Goal: Transaction & Acquisition: Purchase product/service

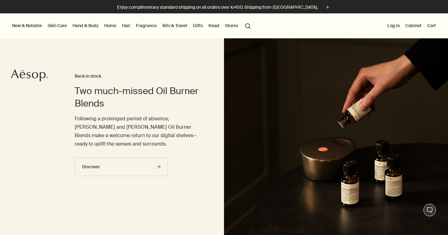
click at [394, 26] on button "Log in" at bounding box center [393, 25] width 15 height 8
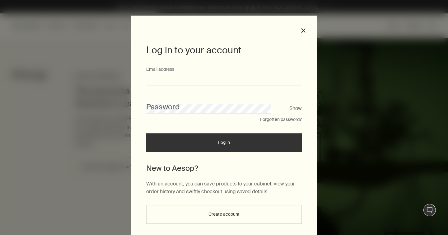
type input "**********"
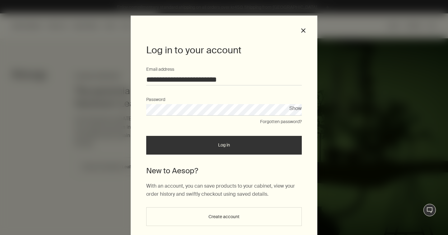
click at [215, 148] on button "Log in" at bounding box center [224, 145] width 156 height 19
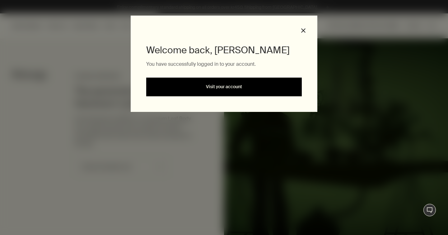
click at [240, 86] on link "Visit your account" at bounding box center [224, 86] width 156 height 19
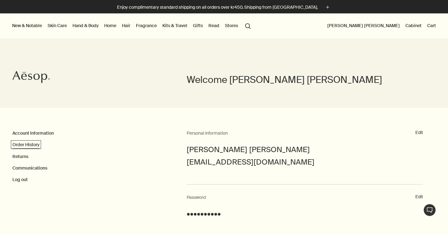
click at [36, 142] on link "Order History" at bounding box center [25, 145] width 27 height 6
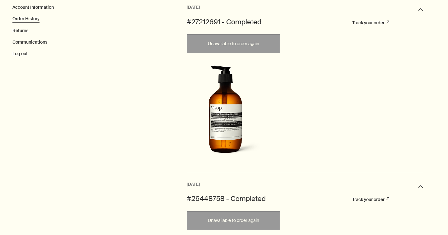
scroll to position [127, 0]
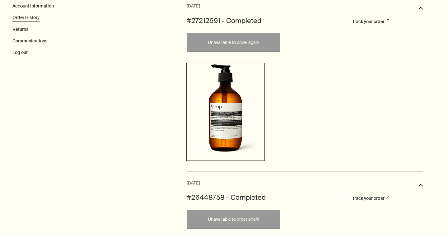
click at [236, 124] on img at bounding box center [225, 110] width 75 height 93
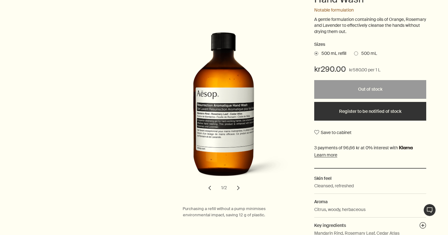
scroll to position [129, 0]
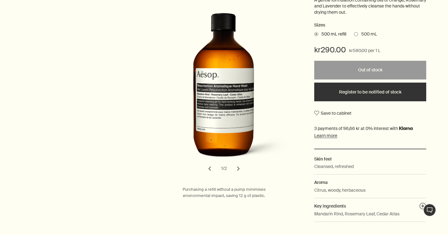
click at [369, 33] on span "500 mL" at bounding box center [367, 34] width 19 height 6
click at [354, 33] on input "500 mL" at bounding box center [354, 33] width 0 height 4
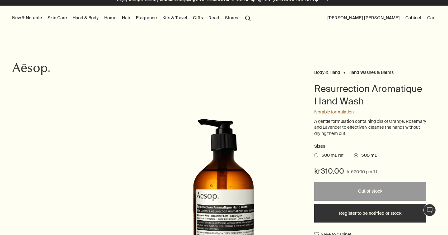
scroll to position [7, 0]
